Goal: Find specific page/section: Find specific page/section

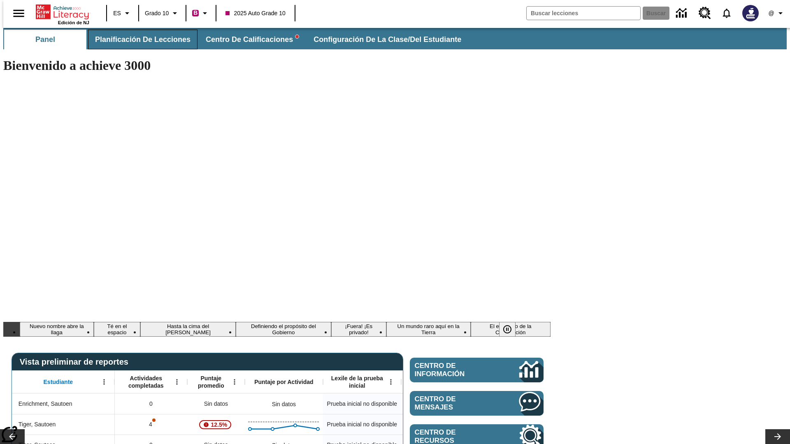
click at [138, 39] on span "Planificación de lecciones" at bounding box center [142, 39] width 95 height 9
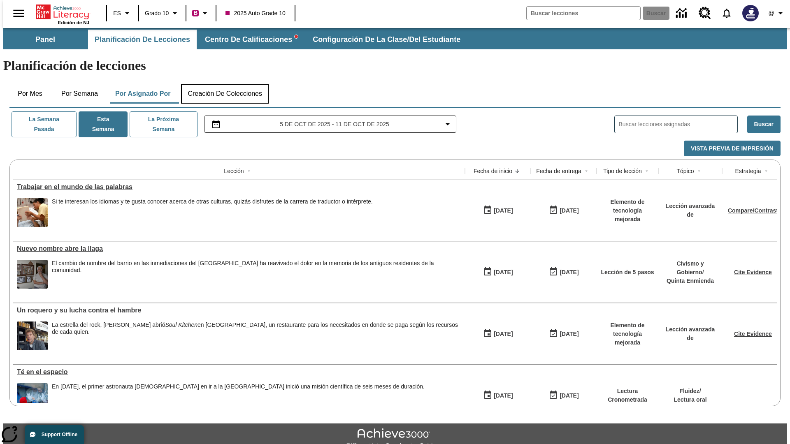
click at [225, 84] on button "Creación de colecciones" at bounding box center [225, 94] width 88 height 20
